Goal: Task Accomplishment & Management: Manage account settings

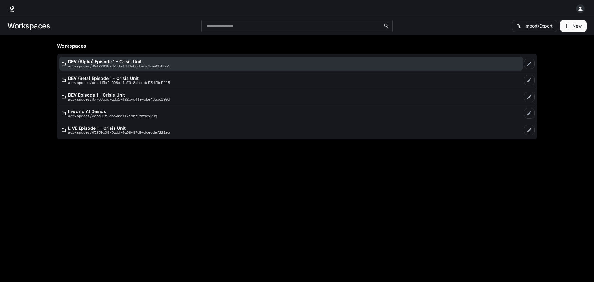
click at [184, 63] on div "DEV (Alpha) Episode 1 - Crisis Unit workspaces/39422240-87c3-4886-badb-ba1ae947…" at bounding box center [291, 63] width 458 height 9
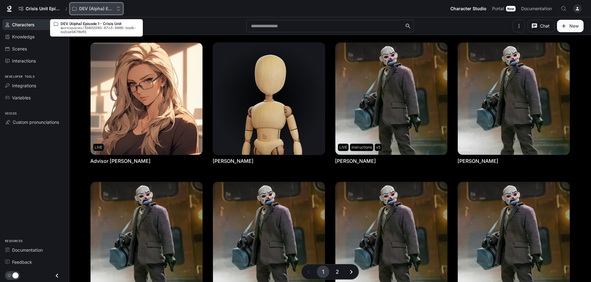
click at [119, 10] on icon "Open workspace menu" at bounding box center [118, 8] width 4 height 4
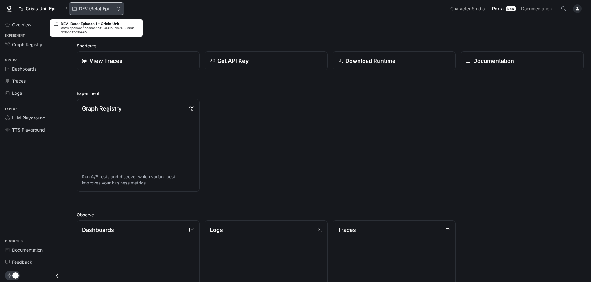
click at [114, 7] on div "DEV (Beta) Episode 1 - Crisis Unit" at bounding box center [94, 8] width 44 height 5
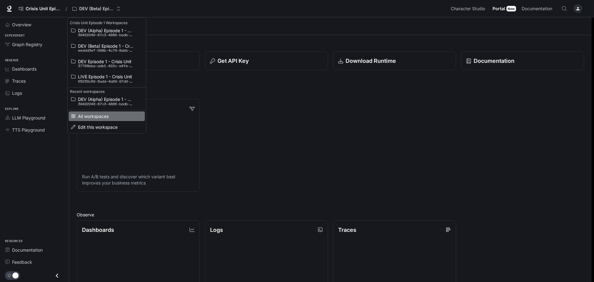
click at [111, 115] on span "All workspaces" at bounding box center [106, 116] width 56 height 5
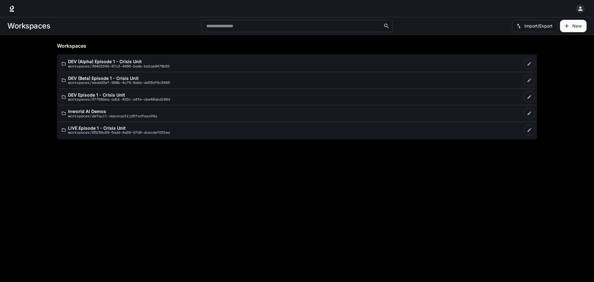
click at [582, 10] on icon "button" at bounding box center [580, 9] width 6 height 6
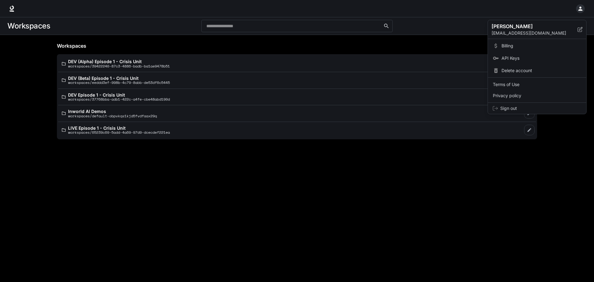
click at [469, 221] on div at bounding box center [297, 141] width 594 height 282
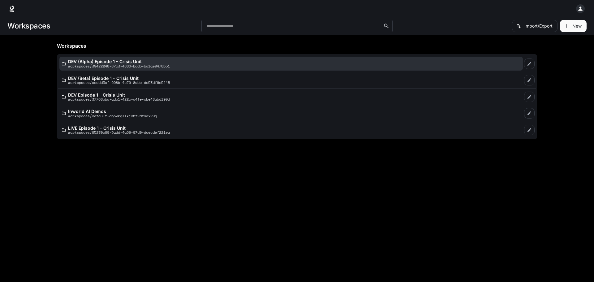
click at [102, 65] on p "workspaces/39422240-87c3-4886-badb-ba1ae9478b51" at bounding box center [119, 66] width 102 height 4
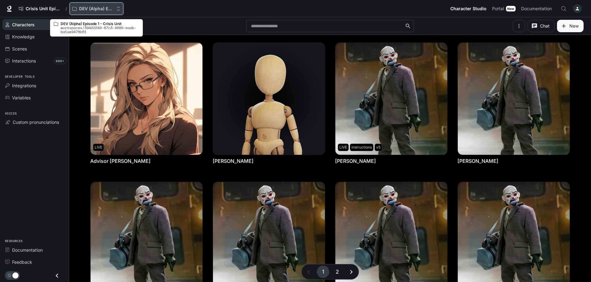
click at [121, 11] on icon "Open workspace menu" at bounding box center [118, 8] width 4 height 4
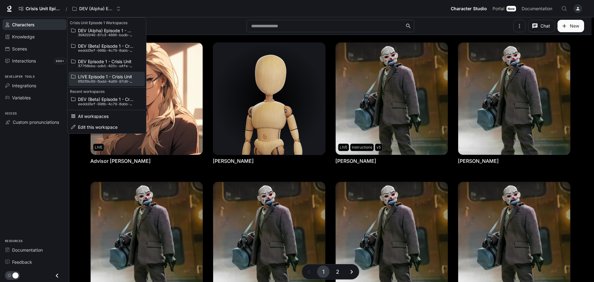
click at [116, 76] on span "LIVE Episode 1 - Crisis Unit" at bounding box center [106, 76] width 56 height 5
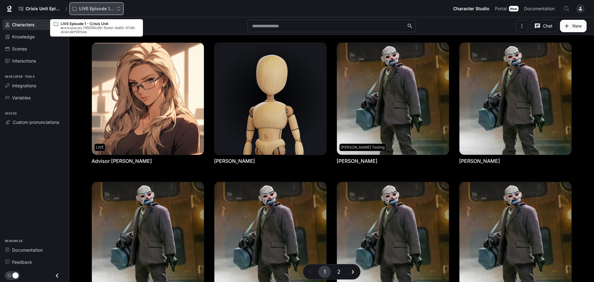
click at [97, 11] on button "LIVE Episode 1 - Crisis Unit" at bounding box center [97, 8] width 54 height 12
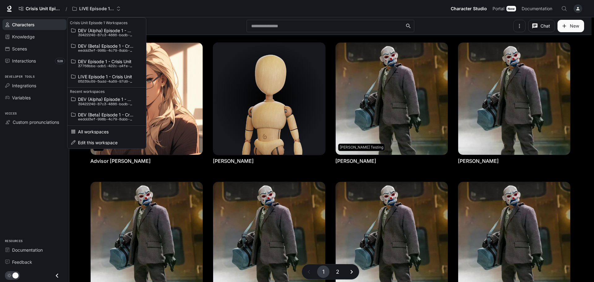
click at [172, 16] on div "Open workspace menu" at bounding box center [297, 141] width 594 height 282
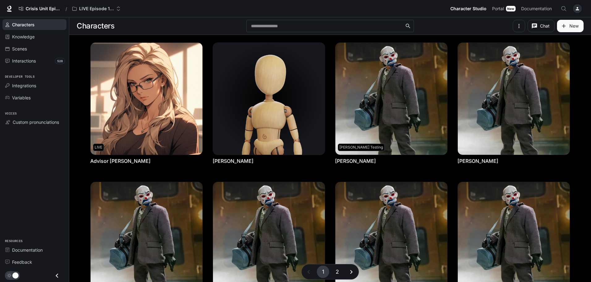
click at [522, 26] on icon "button" at bounding box center [519, 26] width 6 height 6
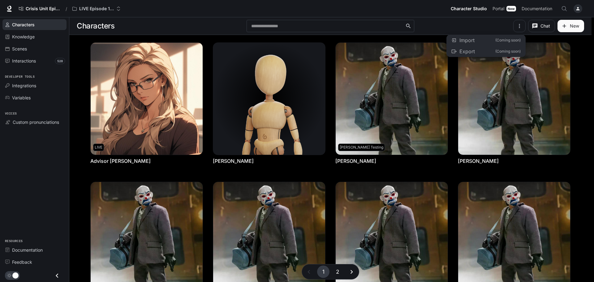
click at [497, 25] on div at bounding box center [297, 141] width 594 height 282
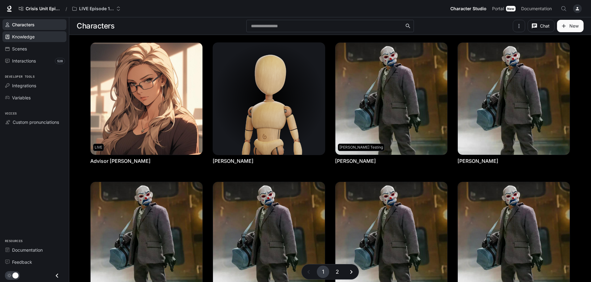
click at [32, 33] on span "Knowledge" at bounding box center [23, 36] width 23 height 6
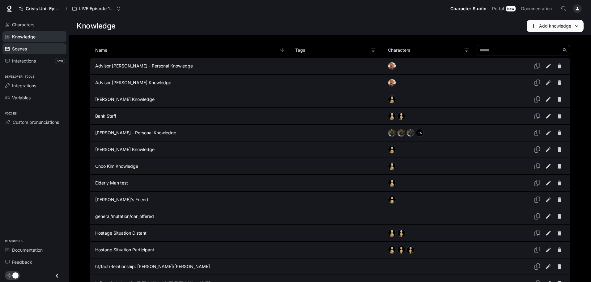
click at [29, 48] on div "Scenes" at bounding box center [38, 48] width 52 height 6
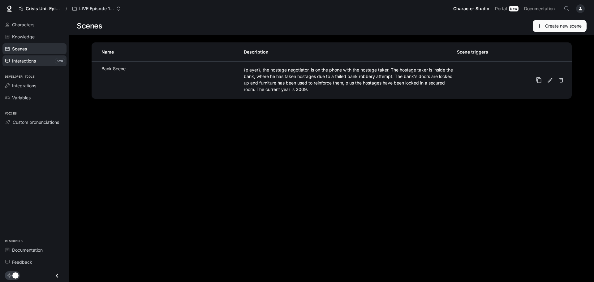
click at [29, 58] on span "Interactions" at bounding box center [24, 61] width 24 height 6
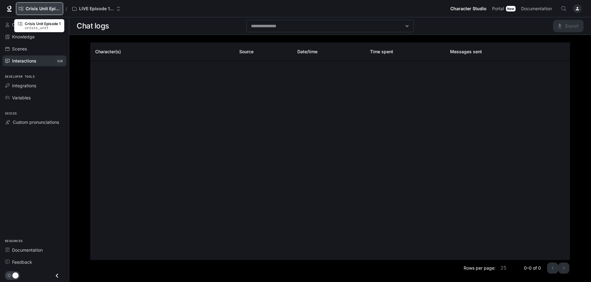
click at [48, 9] on span "Crisis Unit Episode 1" at bounding box center [43, 8] width 35 height 5
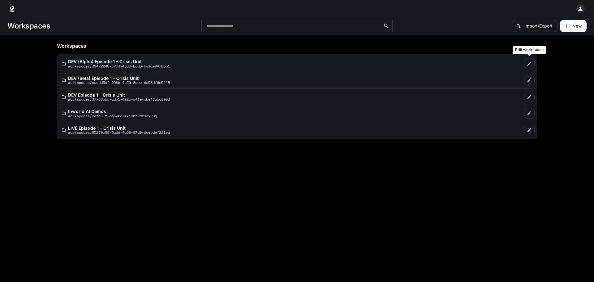
click at [529, 65] on icon "Edit workspace" at bounding box center [529, 64] width 4 height 4
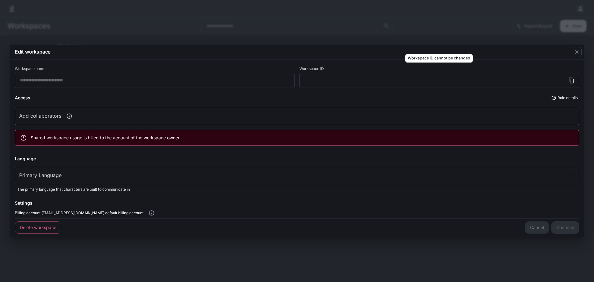
type input "**********"
type input "*****"
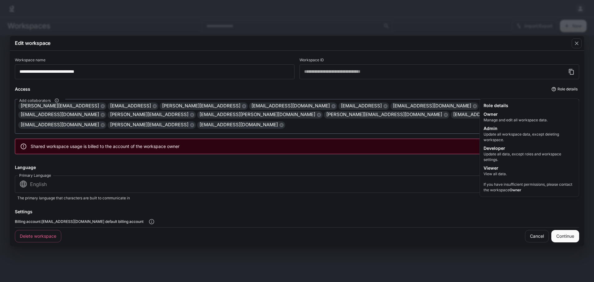
click at [569, 94] on button "Role details" at bounding box center [564, 89] width 29 height 10
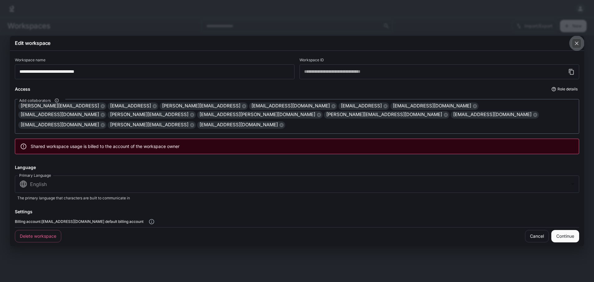
click at [578, 46] on icon "button" at bounding box center [577, 43] width 6 height 6
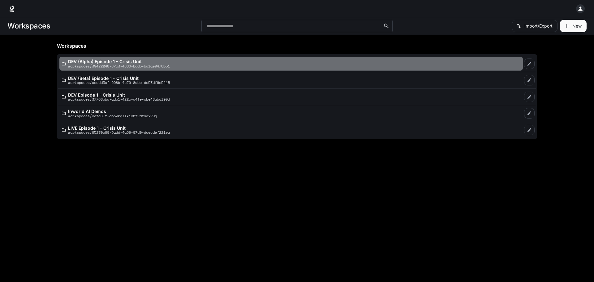
click at [179, 63] on div "DEV (Alpha) Episode 1 - Crisis Unit workspaces/39422240-87c3-4886-badb-ba1ae947…" at bounding box center [291, 63] width 458 height 9
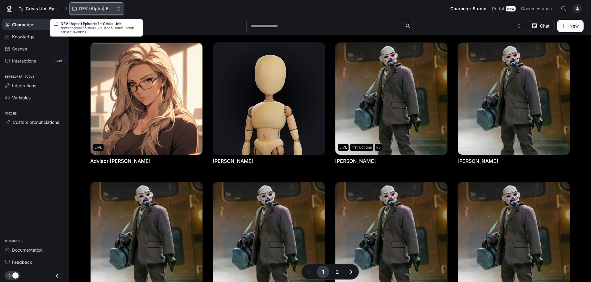
click at [118, 9] on icon "Open workspace menu" at bounding box center [118, 8] width 4 height 4
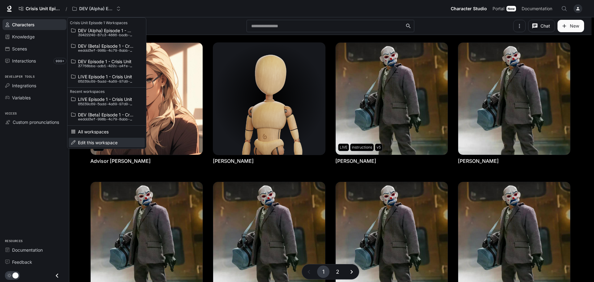
click at [106, 142] on span "Edit this workspace" at bounding box center [106, 142] width 56 height 5
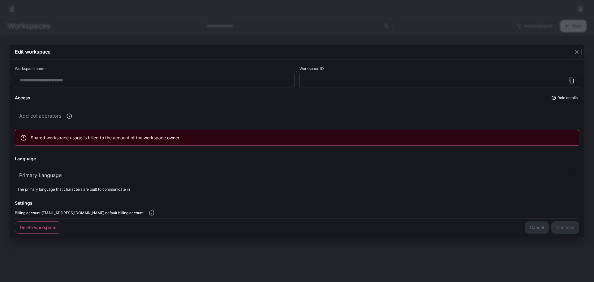
type input "**********"
type input "*****"
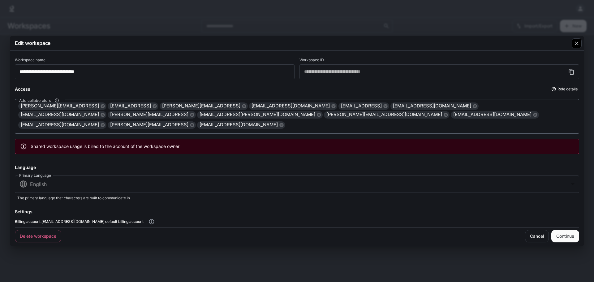
click at [576, 46] on icon "button" at bounding box center [577, 43] width 6 height 6
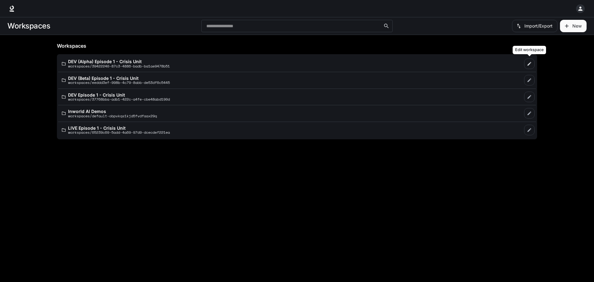
click at [526, 62] on link "Edit workspace" at bounding box center [529, 63] width 11 height 11
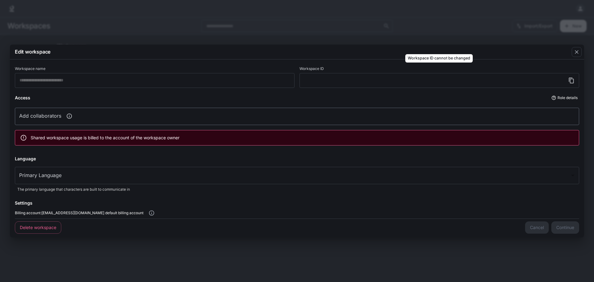
type input "**********"
type input "*****"
